Goal: Task Accomplishment & Management: Use online tool/utility

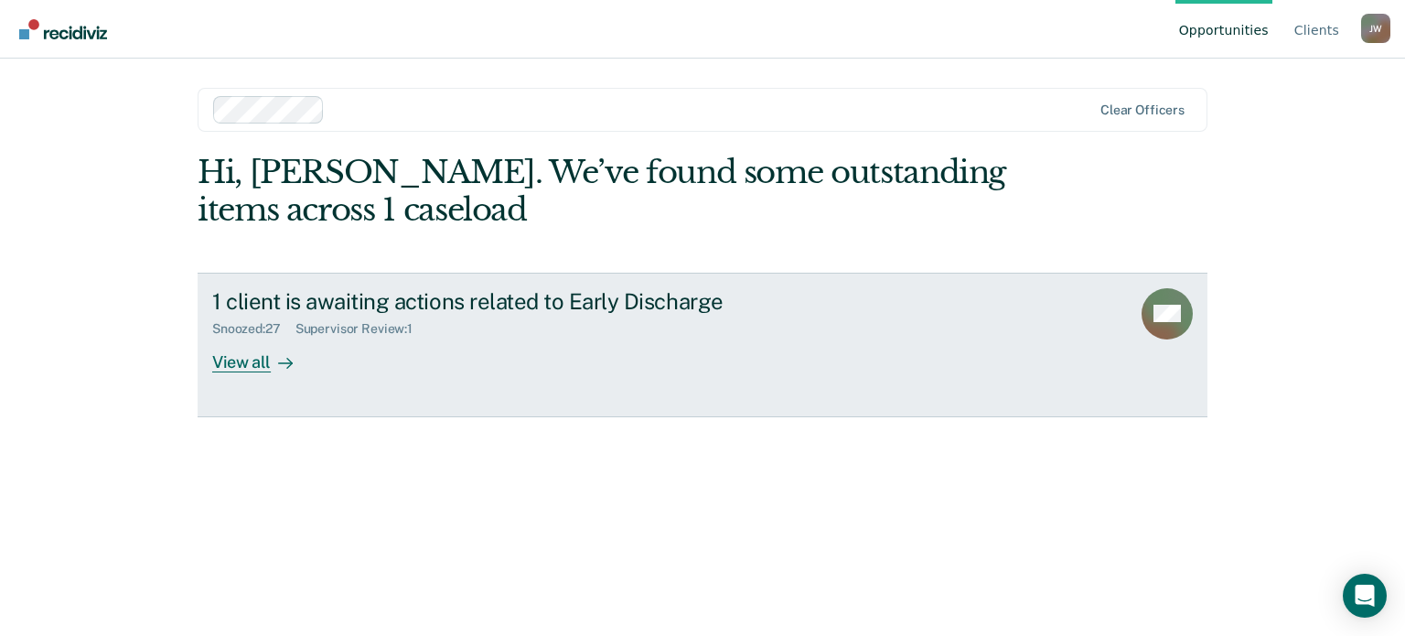
click at [235, 356] on div "View all" at bounding box center [263, 355] width 102 height 36
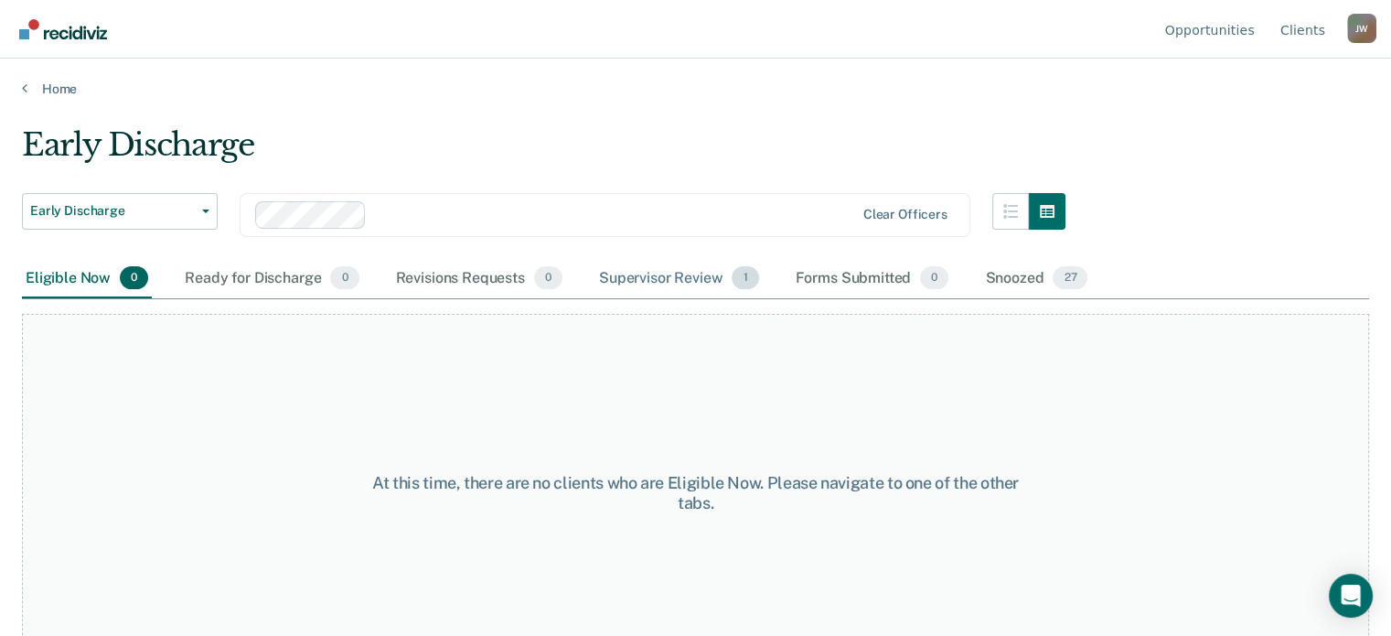
click at [682, 277] on div "Supervisor Review 1" at bounding box center [678, 279] width 167 height 40
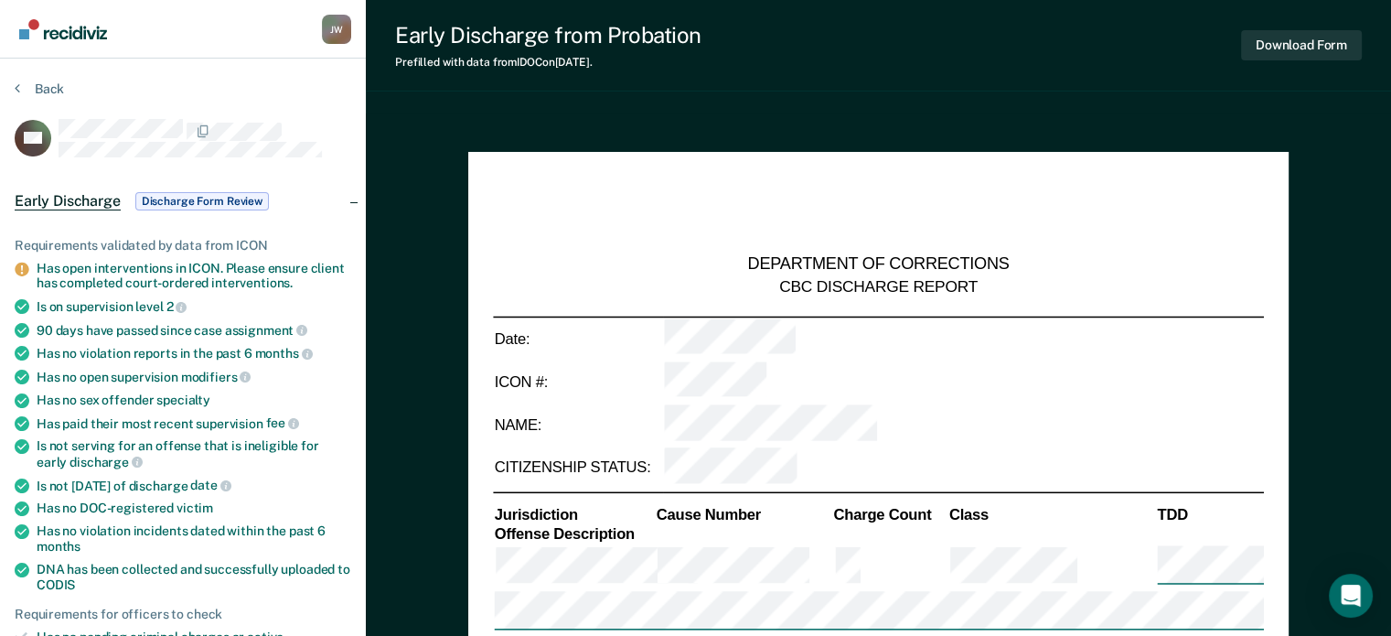
type textarea "x"
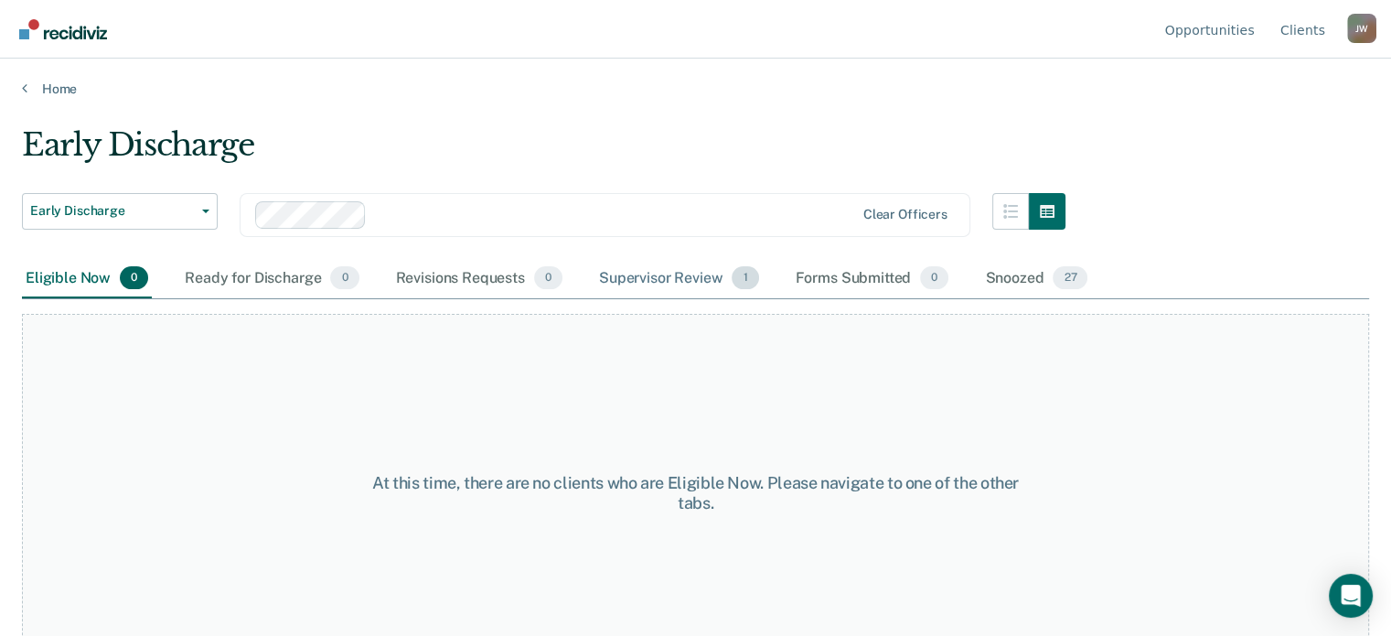
click at [681, 290] on div "Supervisor Review 1" at bounding box center [678, 279] width 167 height 40
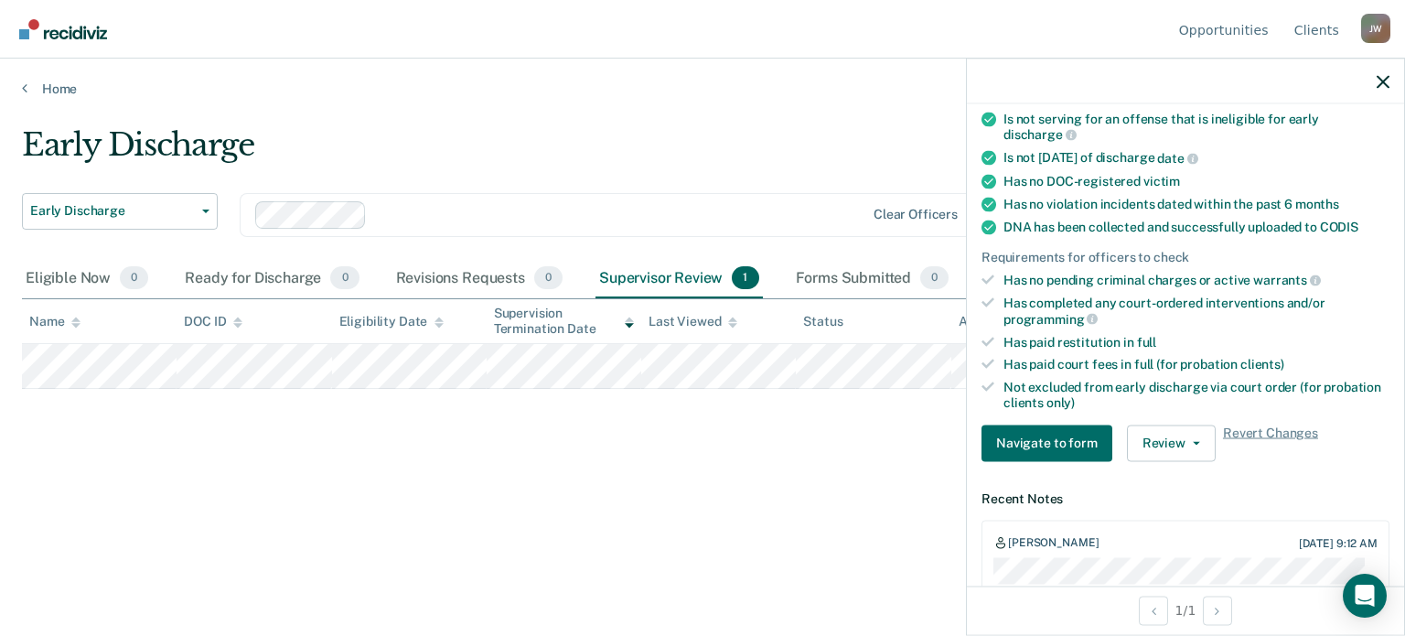
scroll to position [366, 0]
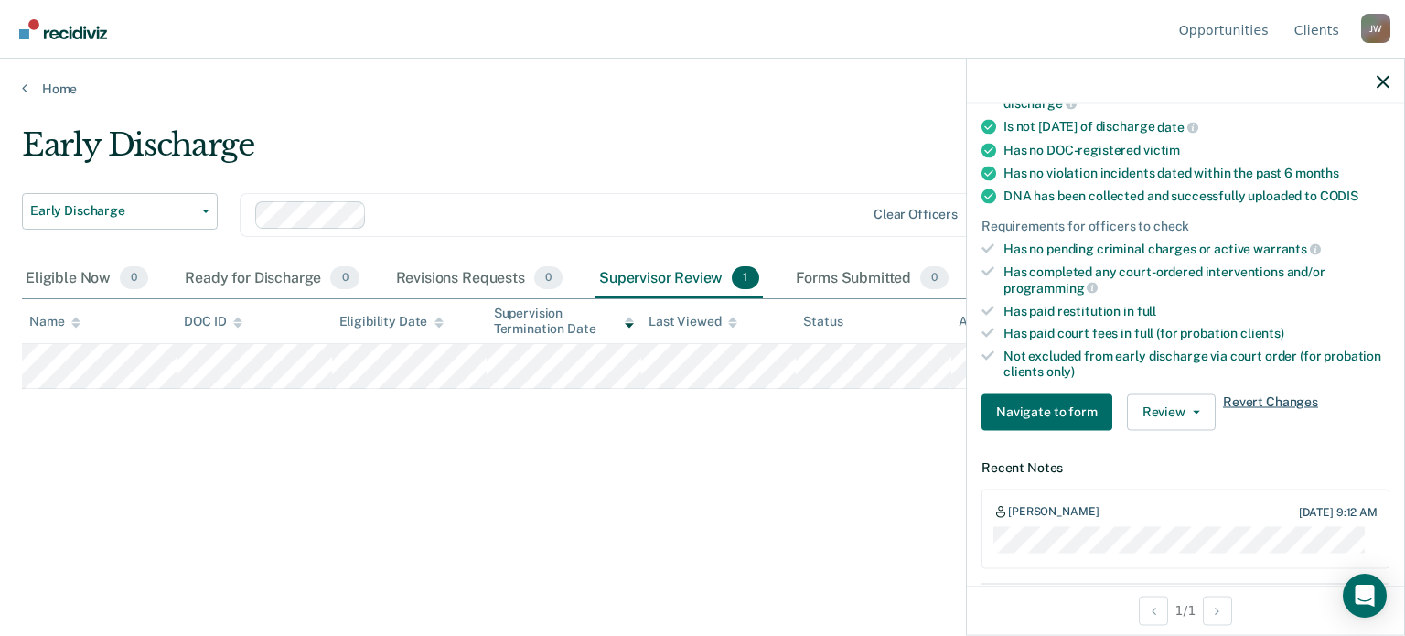
click at [1240, 393] on span "Revert Changes" at bounding box center [1270, 411] width 95 height 37
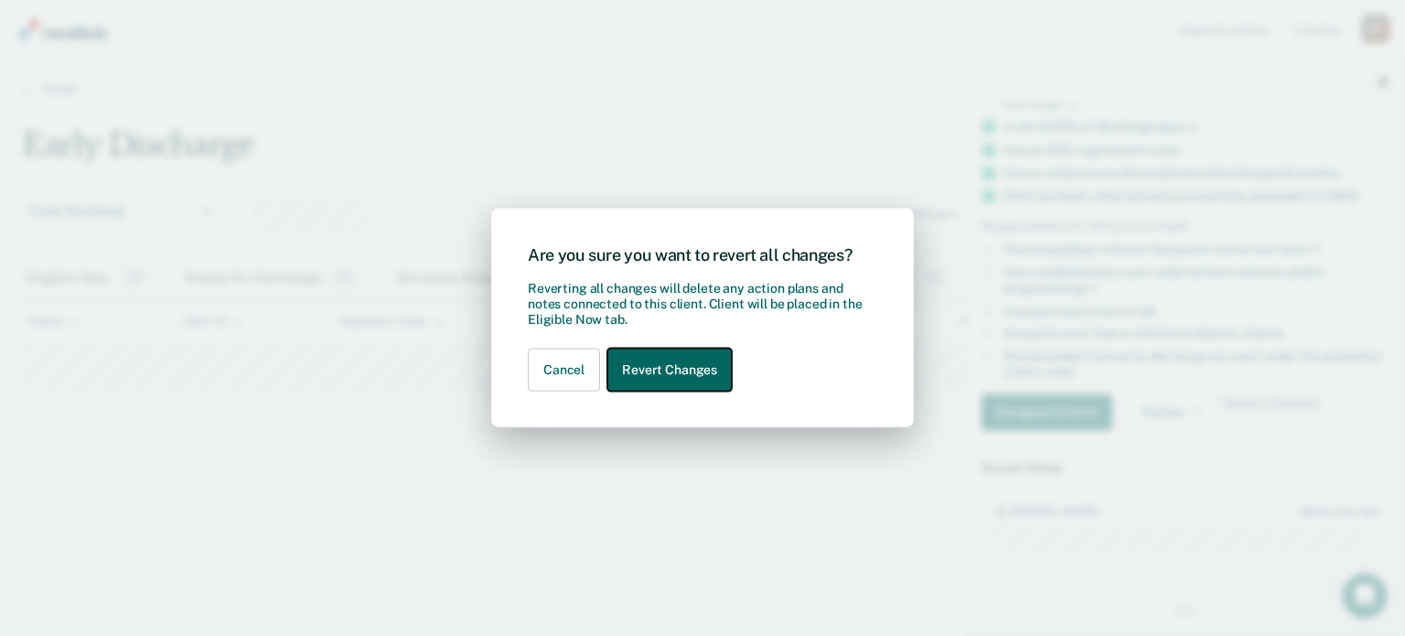
click at [669, 361] on button "Revert Changes" at bounding box center [669, 369] width 124 height 43
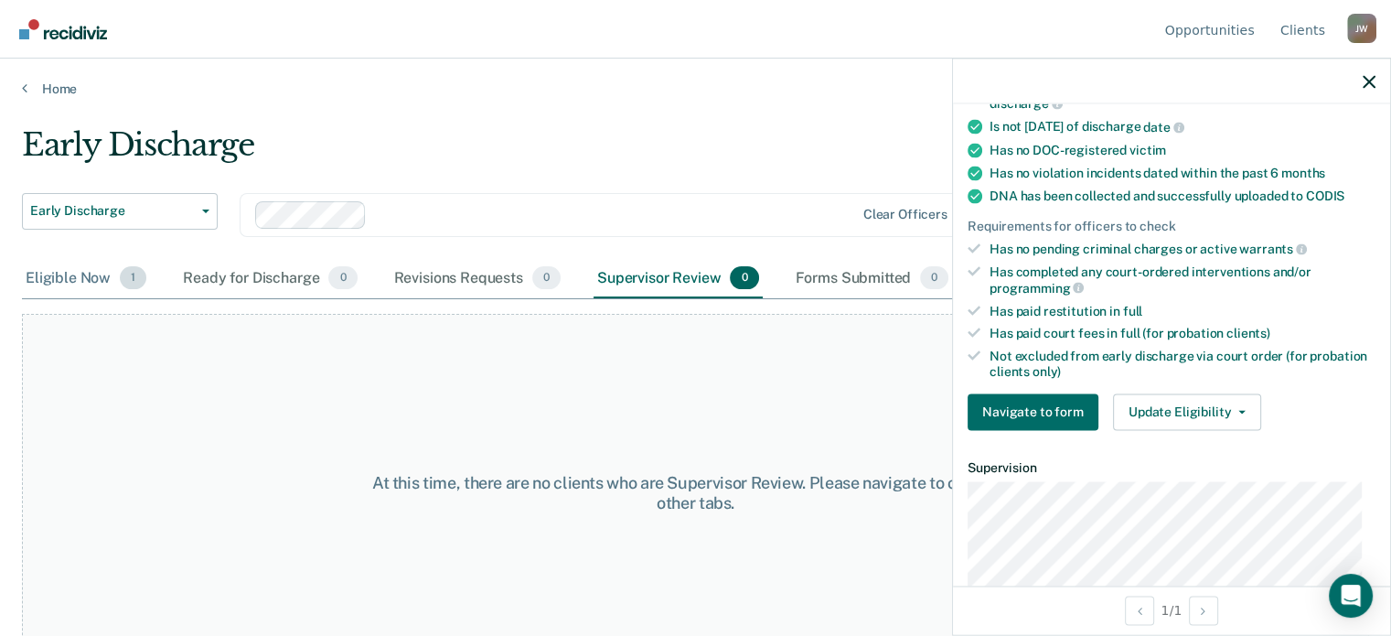
click at [73, 282] on div "Eligible Now 1" at bounding box center [86, 279] width 128 height 40
